Goal: Check status: Check status

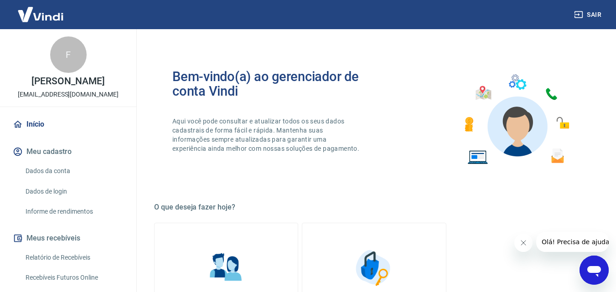
scroll to position [182, 0]
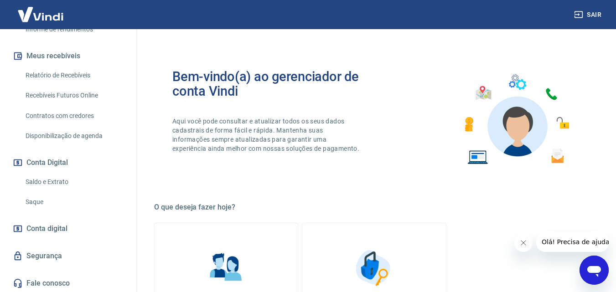
click at [44, 182] on link "Saldo e Extrato" at bounding box center [74, 182] width 104 height 19
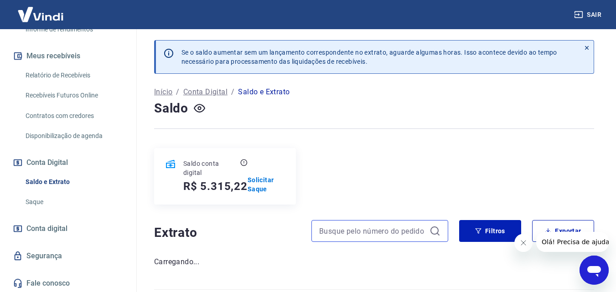
drag, startPoint x: 336, startPoint y: 226, endPoint x: 339, endPoint y: 214, distance: 12.2
click at [336, 226] on input at bounding box center [372, 231] width 107 height 14
click at [439, 234] on icon at bounding box center [438, 234] width 3 height 3
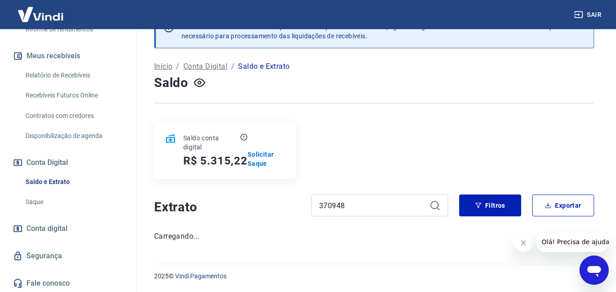
click at [523, 242] on icon "Fechar mensagem da empresa" at bounding box center [523, 243] width 7 height 7
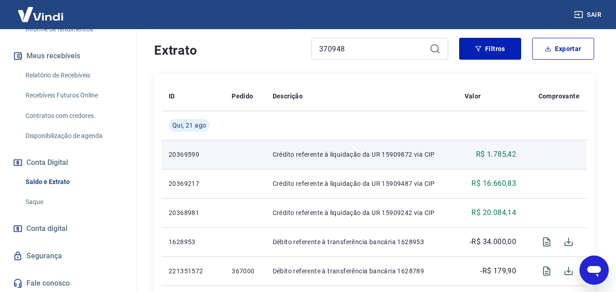
scroll to position [137, 0]
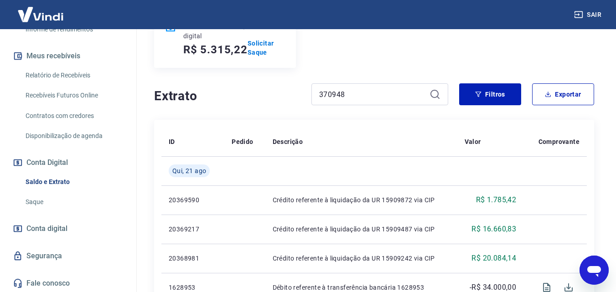
click at [436, 94] on icon at bounding box center [435, 94] width 11 height 11
click at [406, 96] on input "370948" at bounding box center [372, 95] width 107 height 14
click at [478, 92] on icon "button" at bounding box center [478, 94] width 6 height 6
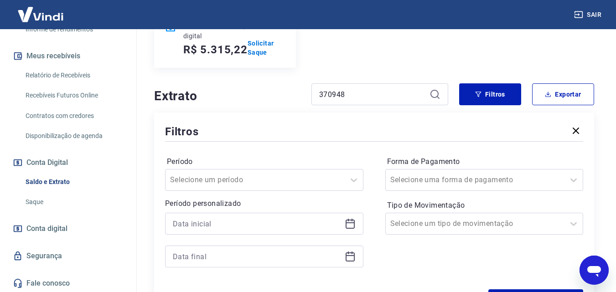
click at [433, 94] on icon at bounding box center [435, 94] width 11 height 11
click at [393, 95] on input "370948" at bounding box center [372, 95] width 107 height 14
drag, startPoint x: 315, startPoint y: 94, endPoint x: 262, endPoint y: 92, distance: 53.0
click at [262, 92] on div "Extrato 370948" at bounding box center [301, 94] width 294 height 22
type input "370948"
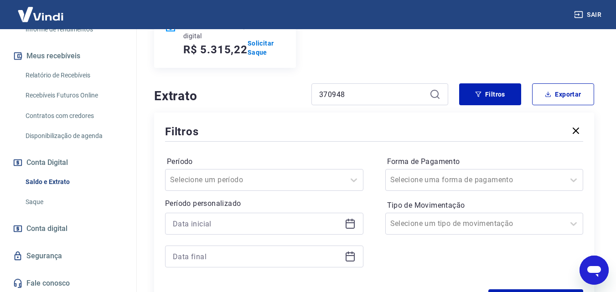
click at [434, 94] on icon at bounding box center [435, 94] width 11 height 11
click at [573, 131] on icon "button" at bounding box center [576, 130] width 11 height 11
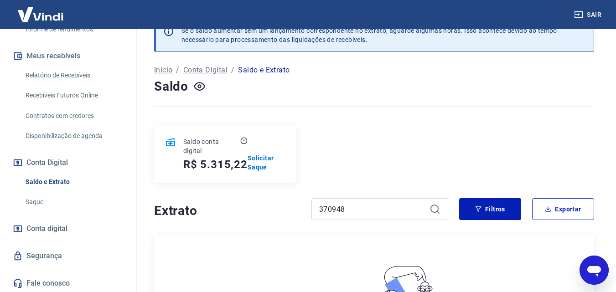
scroll to position [68, 0]
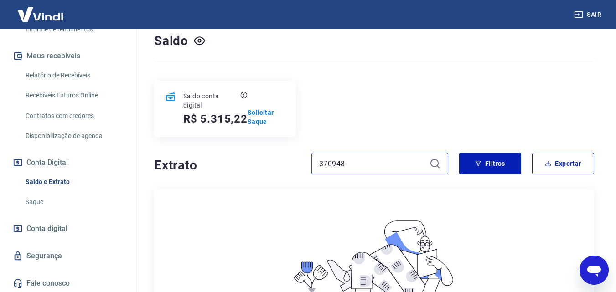
click at [341, 160] on input "370948" at bounding box center [372, 164] width 107 height 14
drag, startPoint x: 346, startPoint y: 164, endPoint x: 238, endPoint y: 158, distance: 108.3
click at [239, 158] on div "Extrato 370948" at bounding box center [301, 164] width 294 height 22
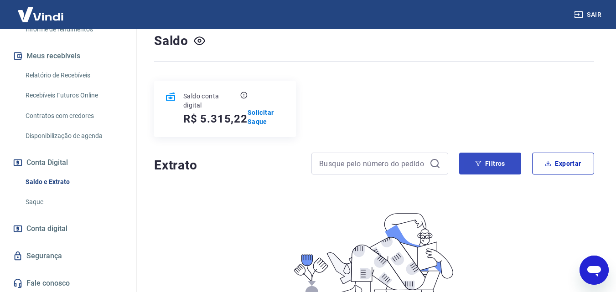
scroll to position [26, 0]
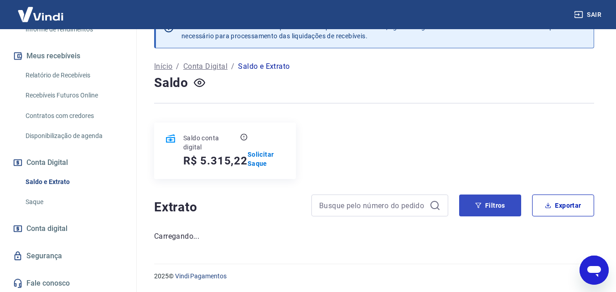
click at [481, 163] on div "Saldo conta digital R$ 5.315,22 Solicitar Saque" at bounding box center [374, 151] width 440 height 57
click at [487, 203] on button "Filtros" at bounding box center [490, 206] width 62 height 22
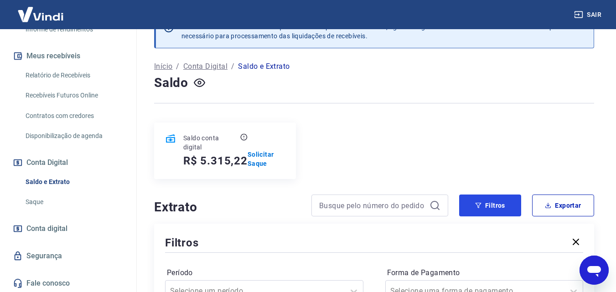
scroll to position [208, 0]
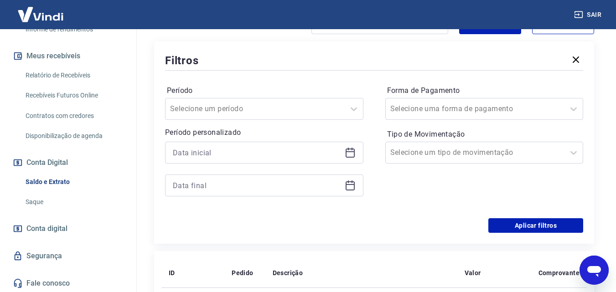
click at [349, 153] on icon at bounding box center [350, 152] width 11 height 11
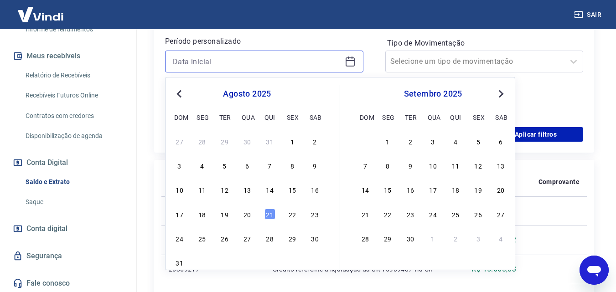
scroll to position [345, 0]
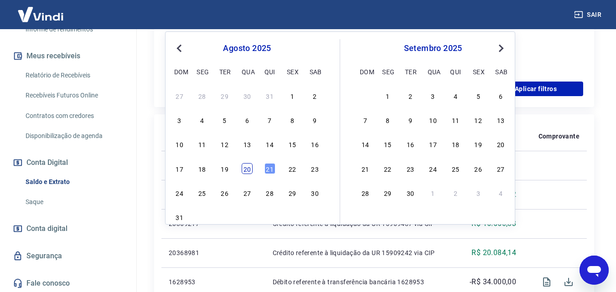
click at [247, 169] on div "20" at bounding box center [247, 168] width 11 height 11
type input "[DATE]"
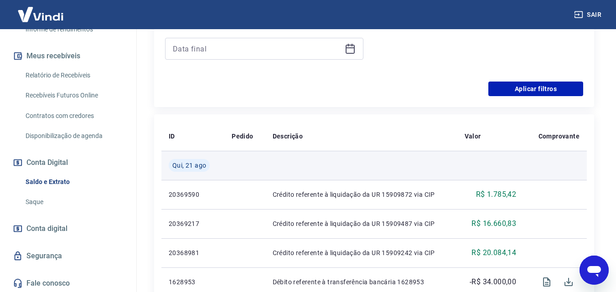
scroll to position [254, 0]
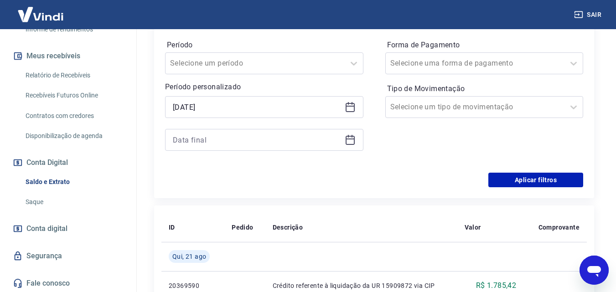
click at [349, 142] on icon at bounding box center [350, 140] width 11 height 11
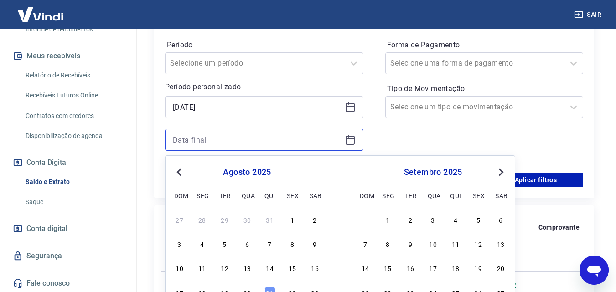
scroll to position [299, 0]
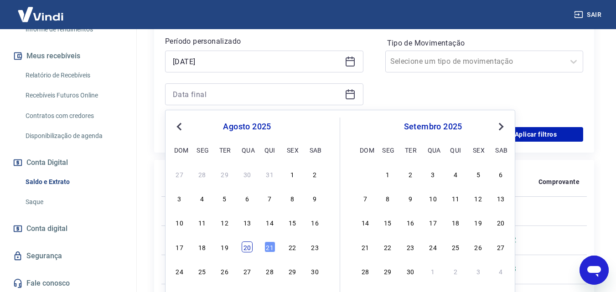
click at [245, 247] on div "20" at bounding box center [247, 247] width 11 height 11
type input "[DATE]"
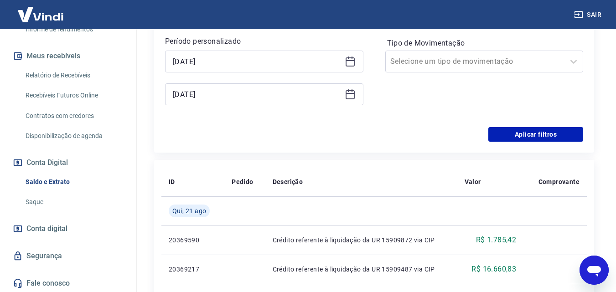
scroll to position [254, 0]
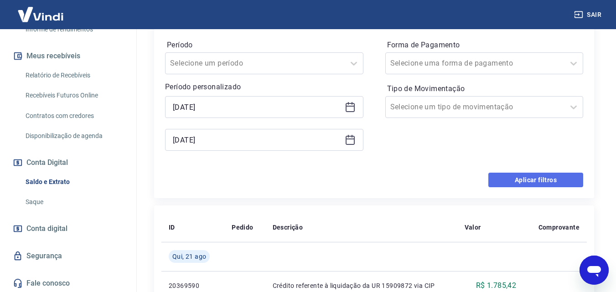
click at [531, 176] on button "Aplicar filtros" at bounding box center [536, 180] width 95 height 15
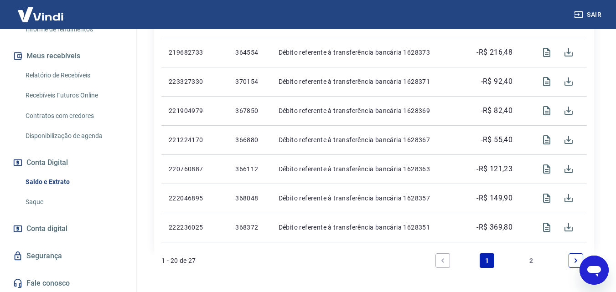
scroll to position [701, 0]
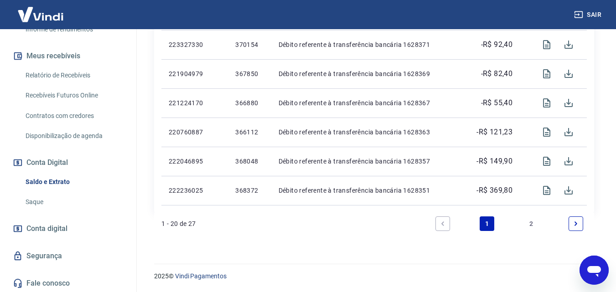
click at [532, 224] on link "2" at bounding box center [532, 224] width 15 height 15
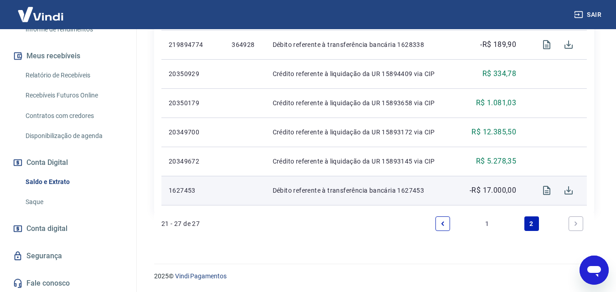
scroll to position [276, 0]
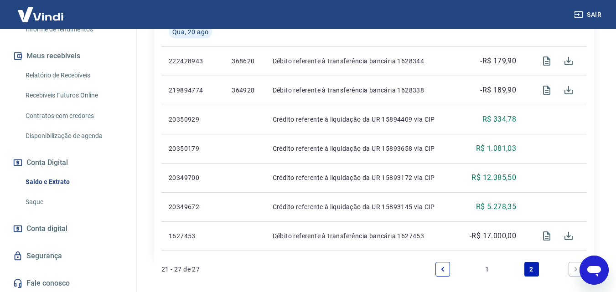
click at [445, 267] on icon "Previous page" at bounding box center [443, 269] width 6 height 6
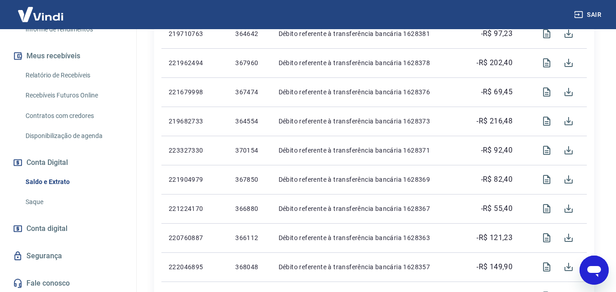
scroll to position [701, 0]
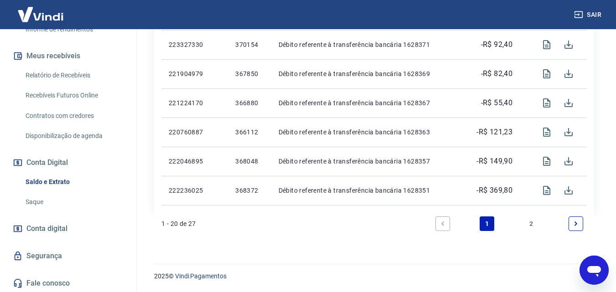
click at [535, 223] on link "2" at bounding box center [532, 224] width 15 height 15
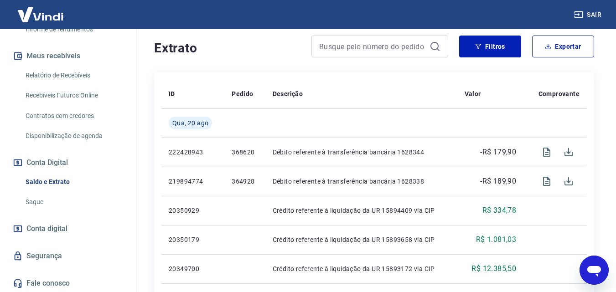
scroll to position [322, 0]
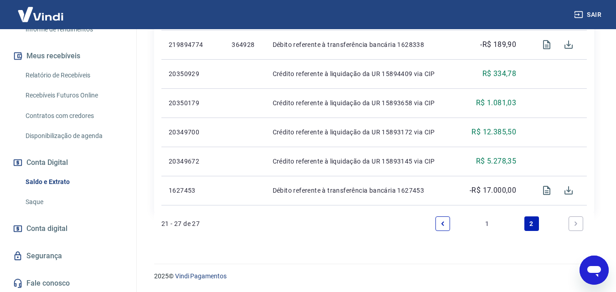
click at [578, 224] on icon "Next page" at bounding box center [576, 224] width 6 height 6
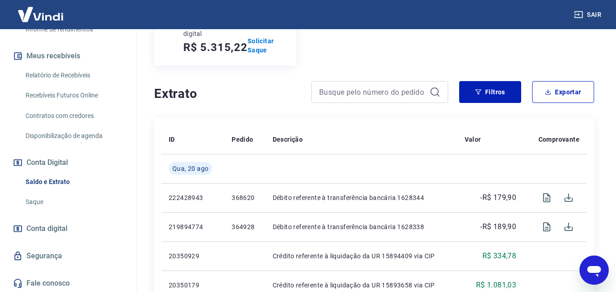
click at [594, 12] on button "Sair" at bounding box center [589, 14] width 33 height 17
